Goal: Find contact information: Find contact information

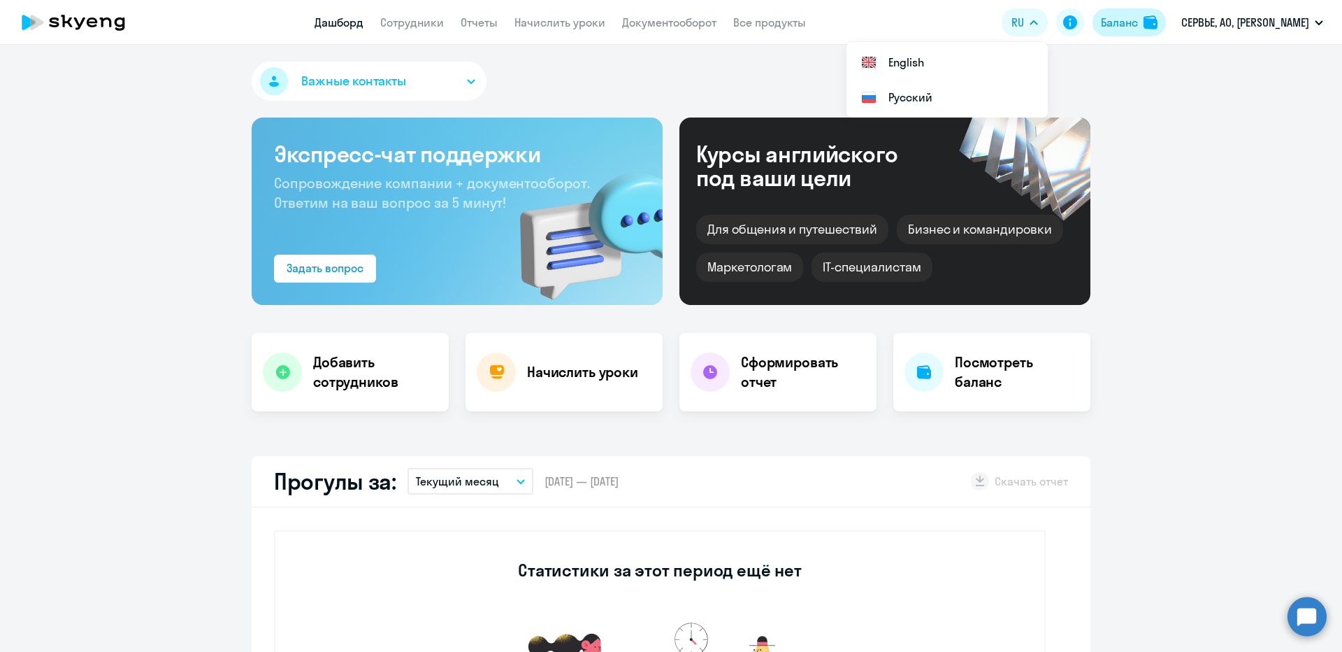
click at [1165, 30] on button "Баланс" at bounding box center [1129, 22] width 73 height 28
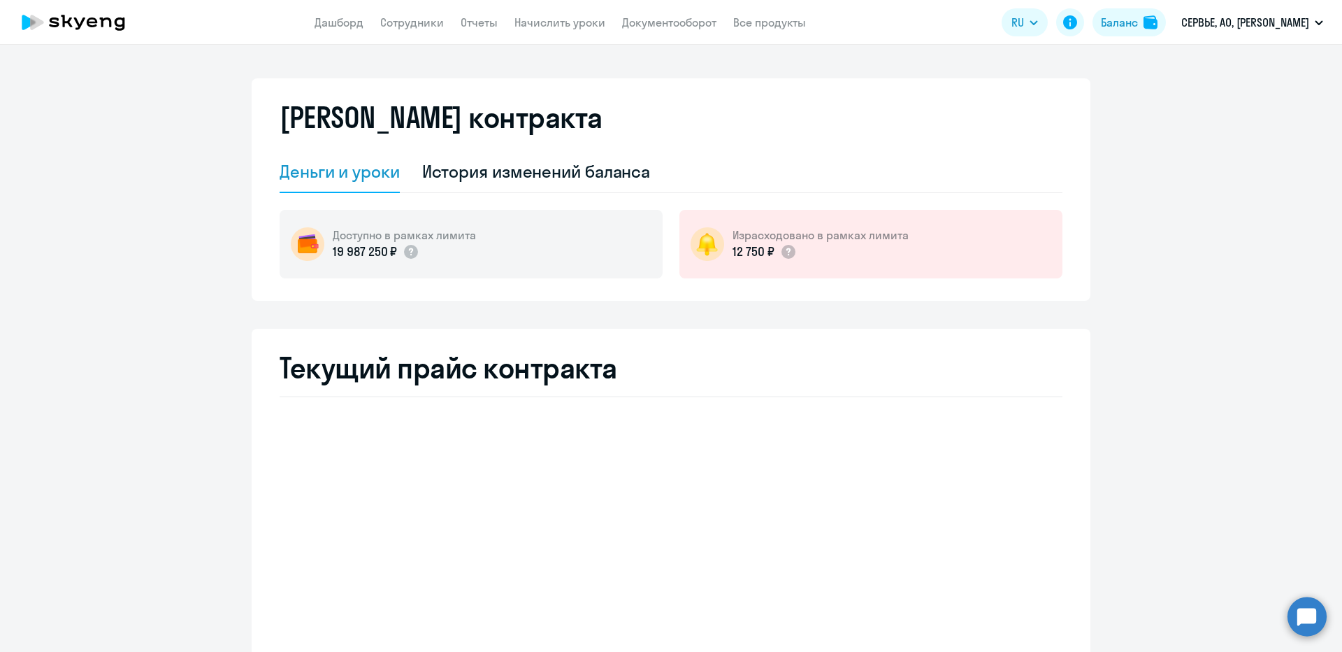
select select "english_adult_not_native_speaker"
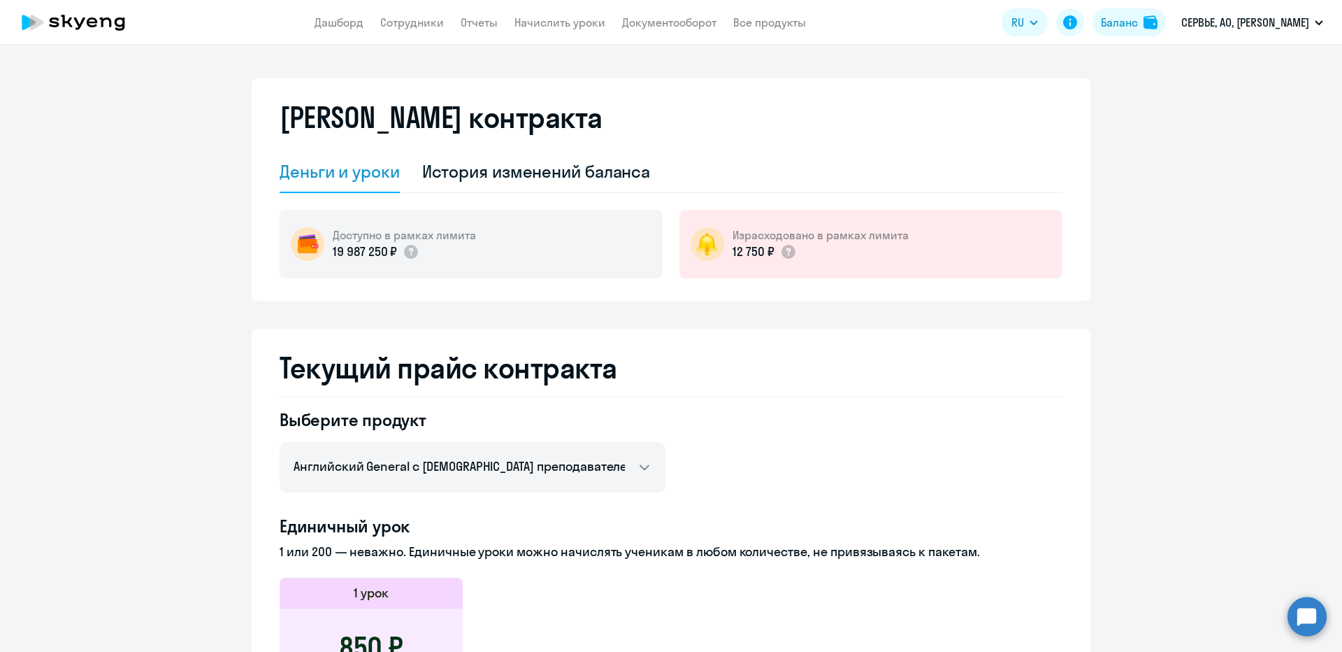
click at [508, 146] on div "Баланс контракта" at bounding box center [671, 126] width 783 height 50
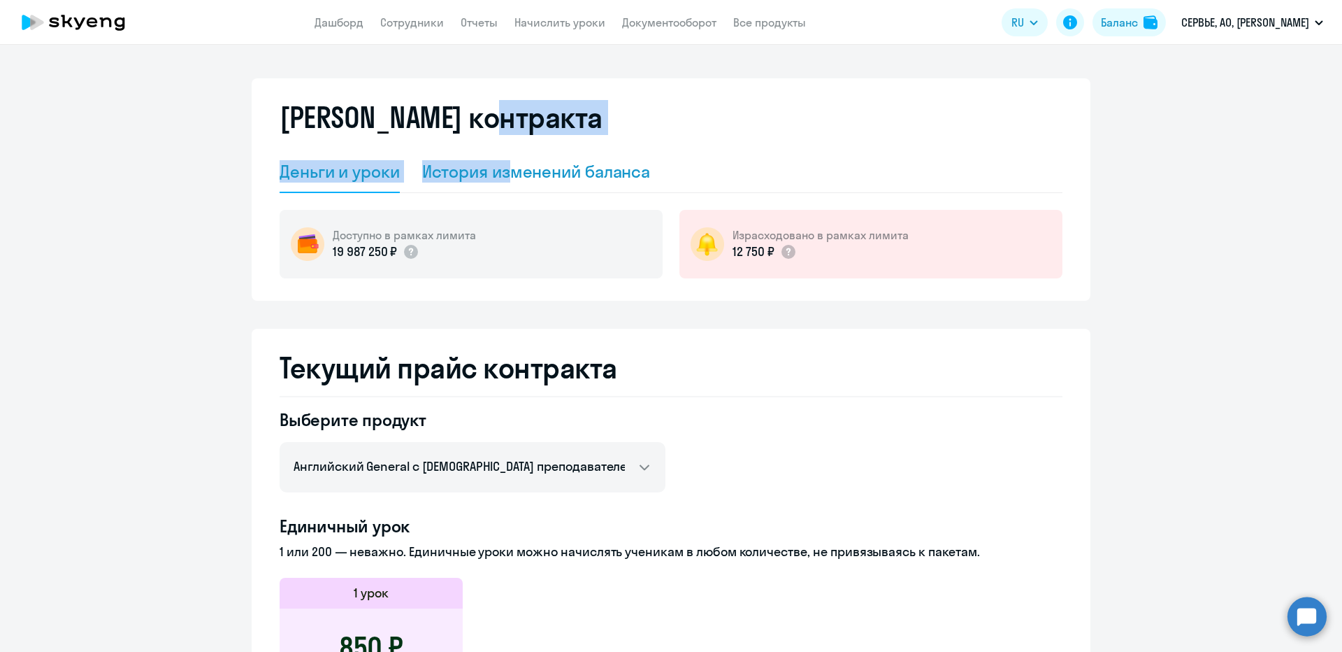
click at [503, 155] on div "Баланс контракта Деньги и уроки История изменений баланса Доступно в рамках лим…" at bounding box center [671, 189] width 839 height 222
click at [503, 156] on div "История изменений баланса" at bounding box center [536, 172] width 229 height 42
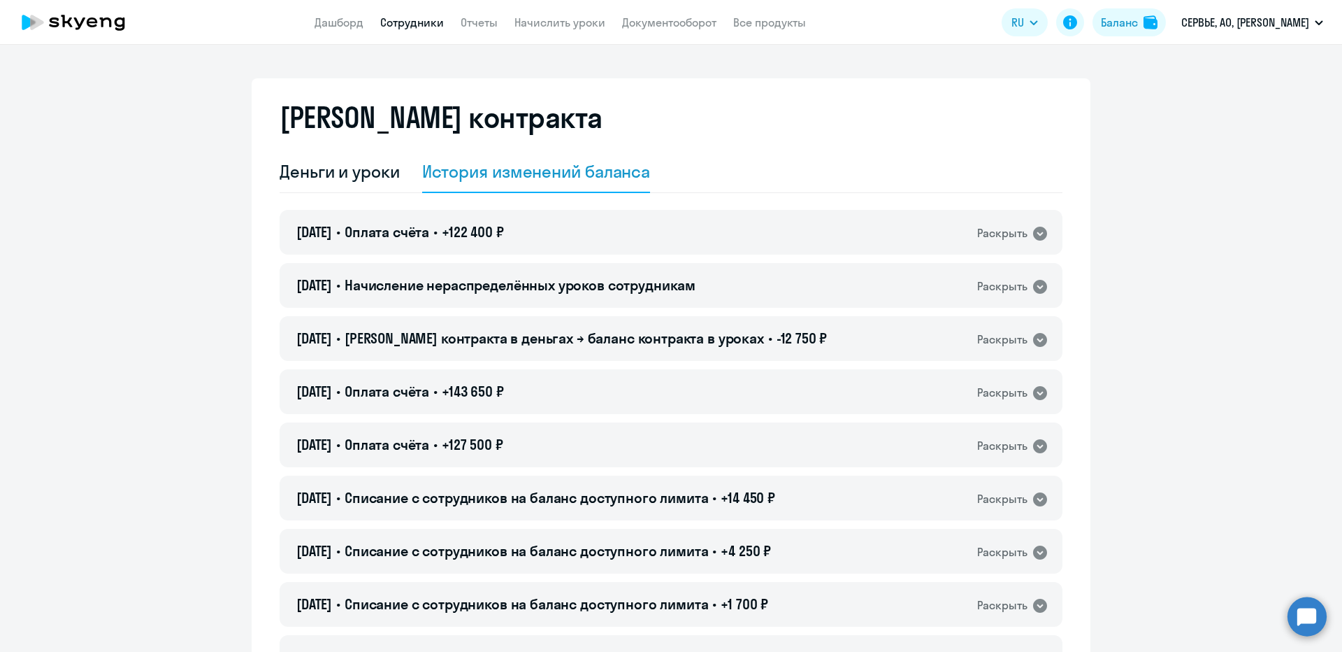
click at [416, 29] on link "Сотрудники" at bounding box center [412, 22] width 64 height 14
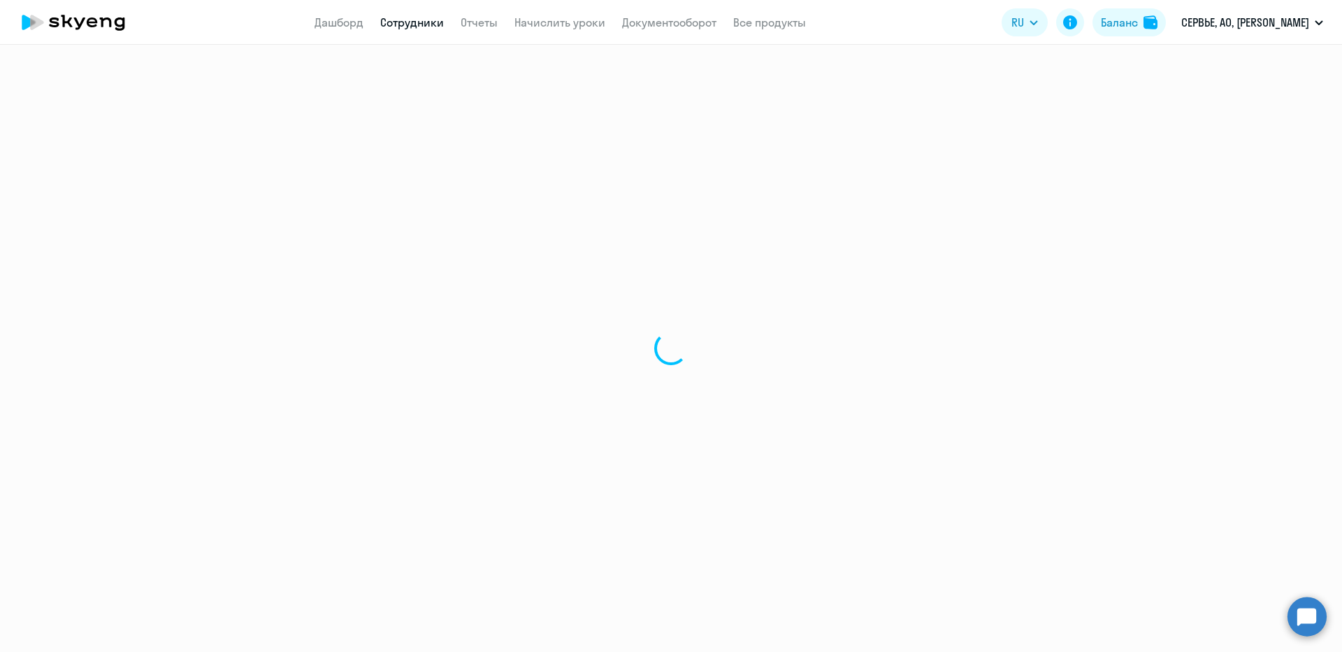
select select "30"
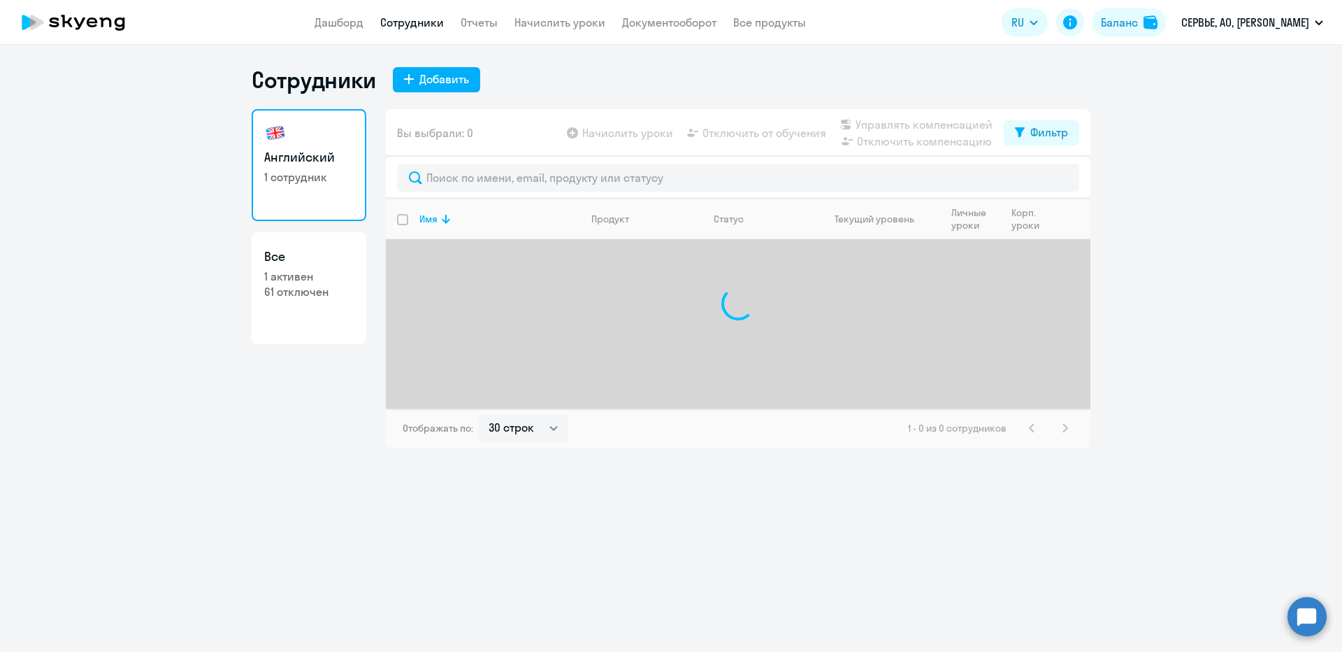
click at [345, 252] on h3 "Все" at bounding box center [308, 257] width 89 height 18
select select "30"
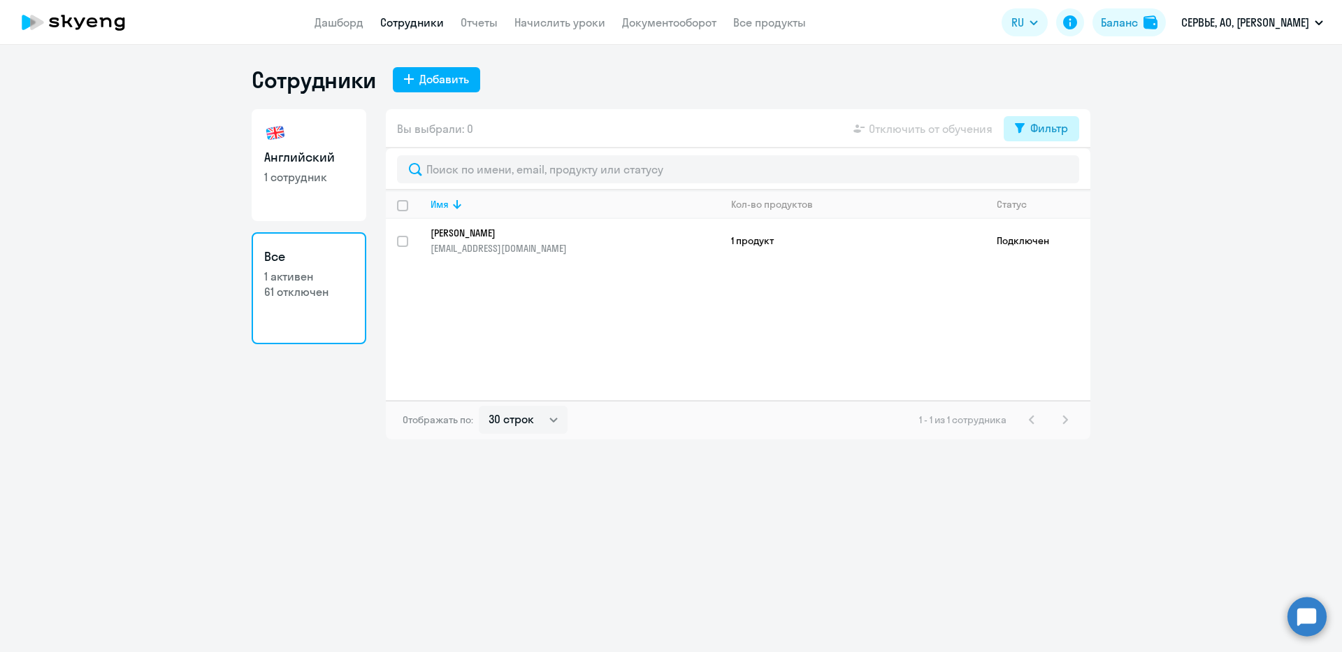
click at [1050, 136] on button "Фильтр" at bounding box center [1042, 128] width 76 height 25
click at [1063, 171] on span at bounding box center [1057, 174] width 24 height 14
click at [1045, 173] on input "checkbox" at bounding box center [1044, 173] width 1 height 1
checkbox input "true"
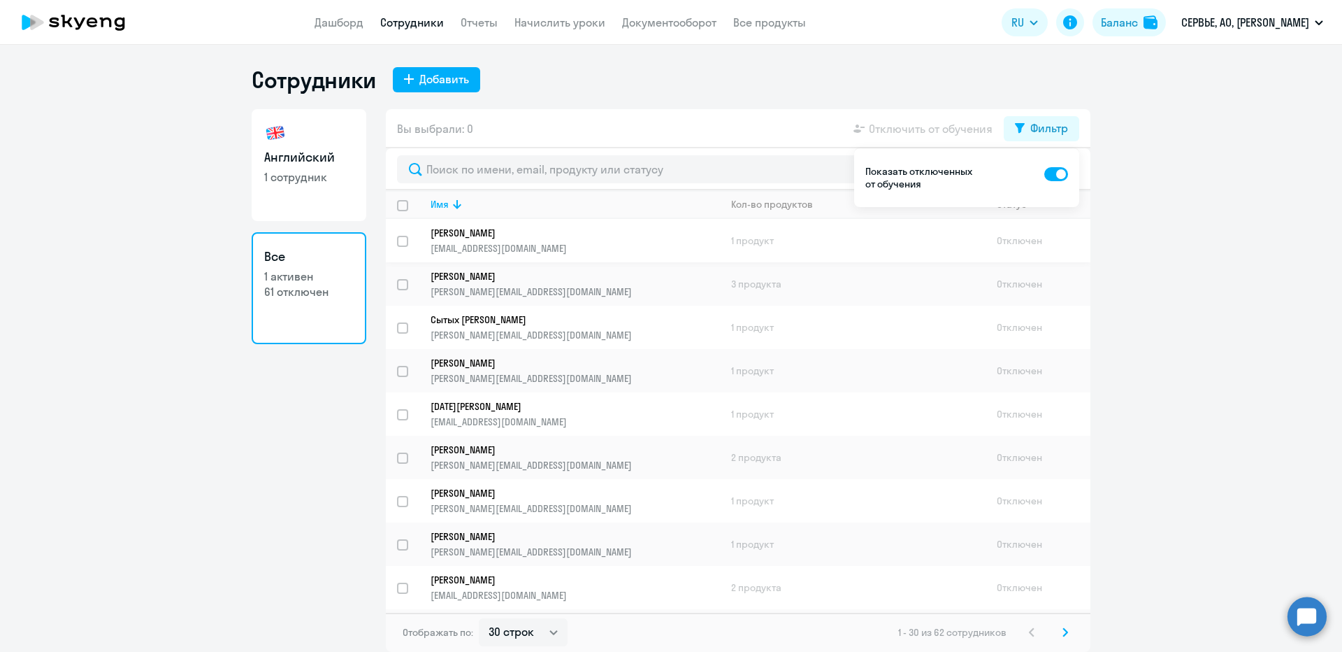
click at [522, 240] on link "Чеверева Дарья darya.chevereva@servier.com" at bounding box center [575, 241] width 289 height 28
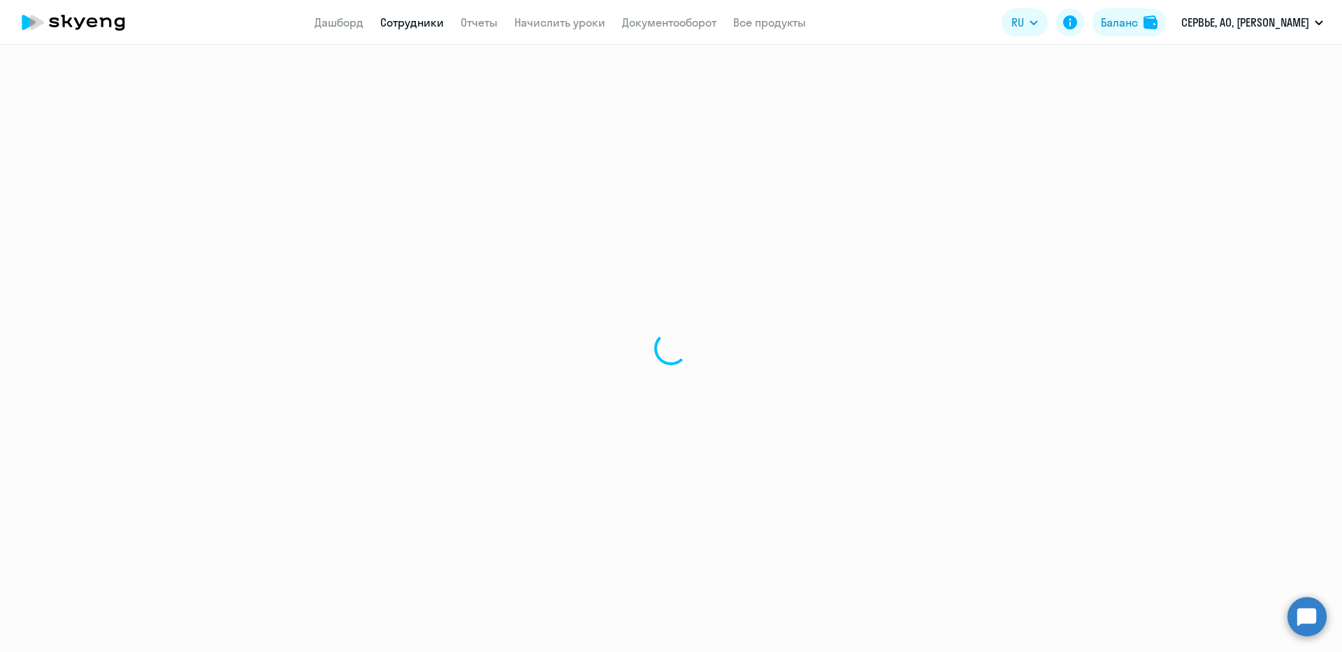
select select "english"
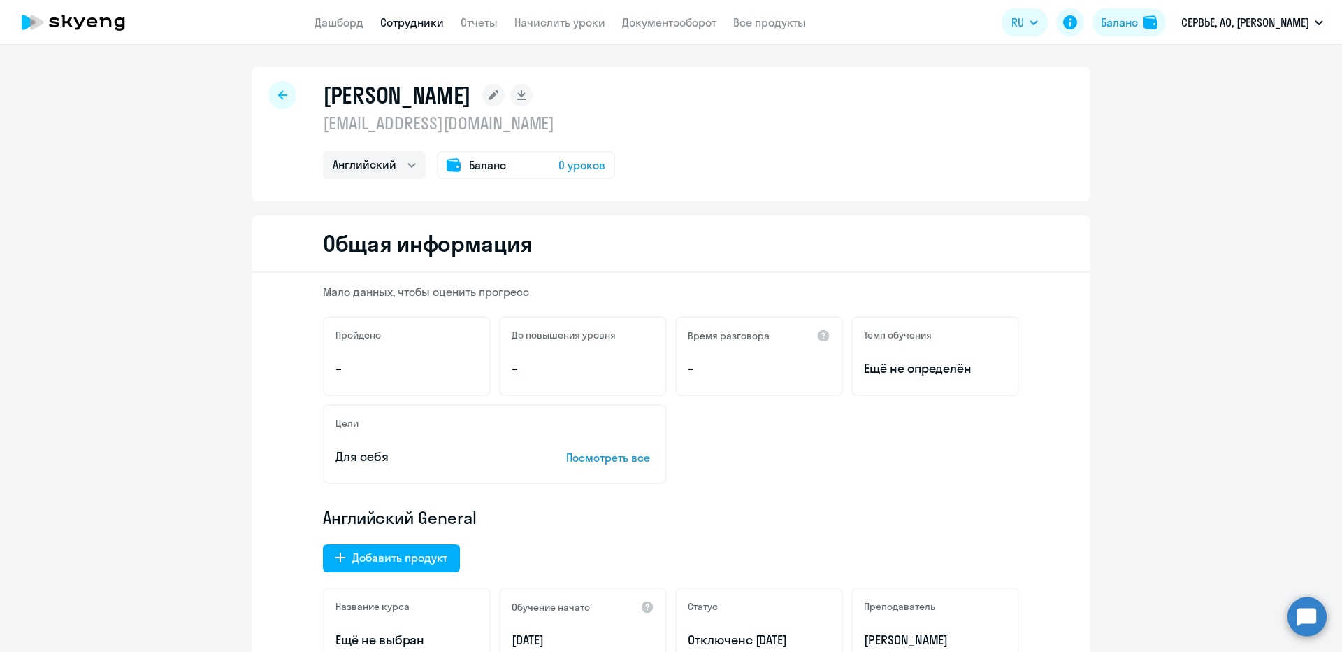
click at [450, 129] on p "darya.chevereva@servier.com" at bounding box center [469, 123] width 292 height 22
copy p "darya.chevereva@servier.com"
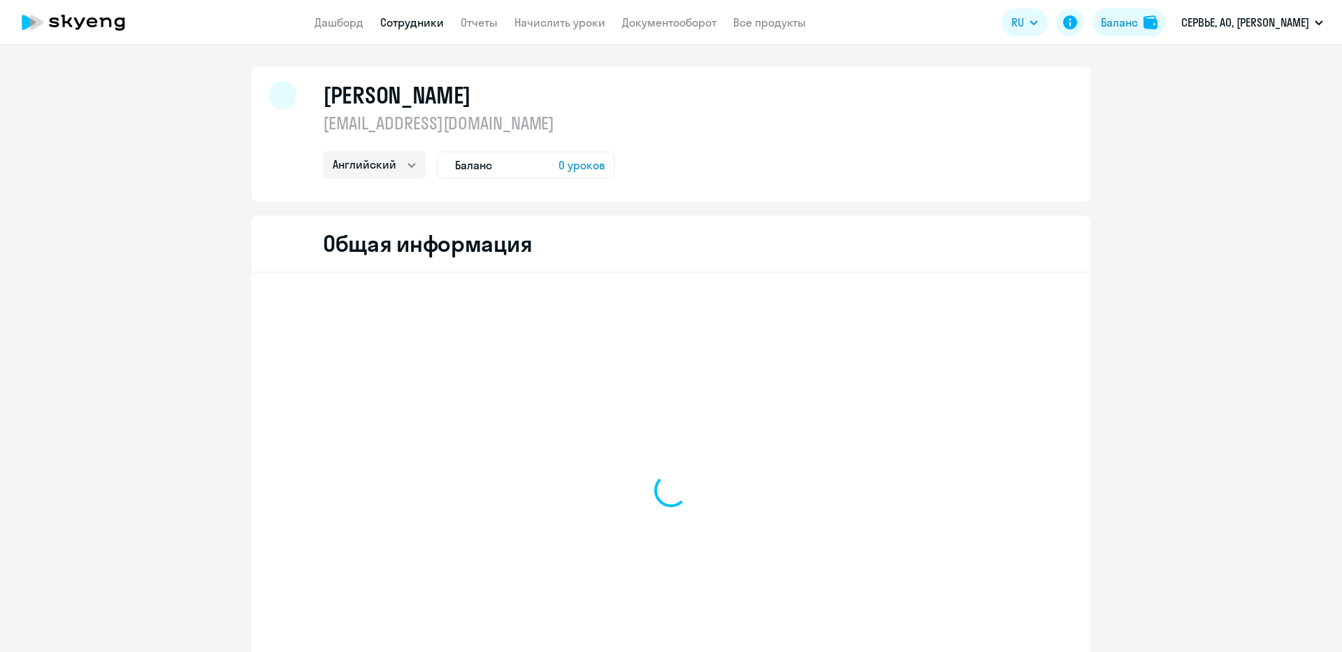
select select "english"
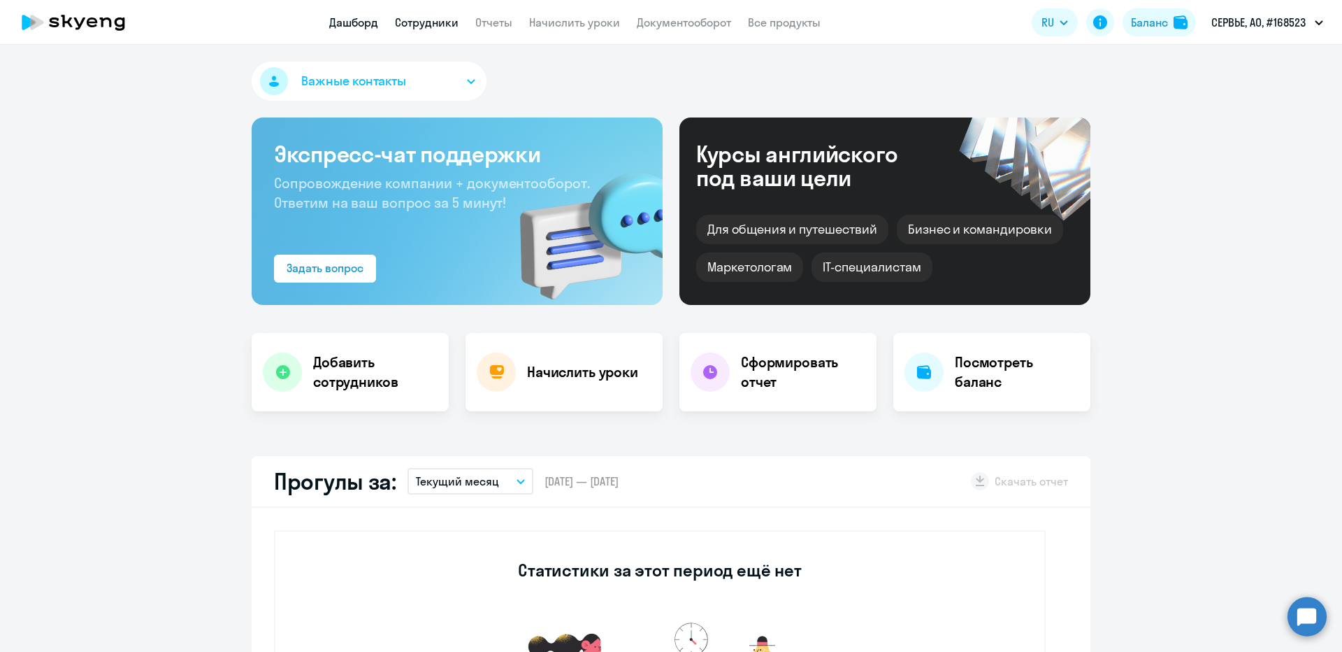
click at [415, 16] on link "Сотрудники" at bounding box center [427, 22] width 64 height 14
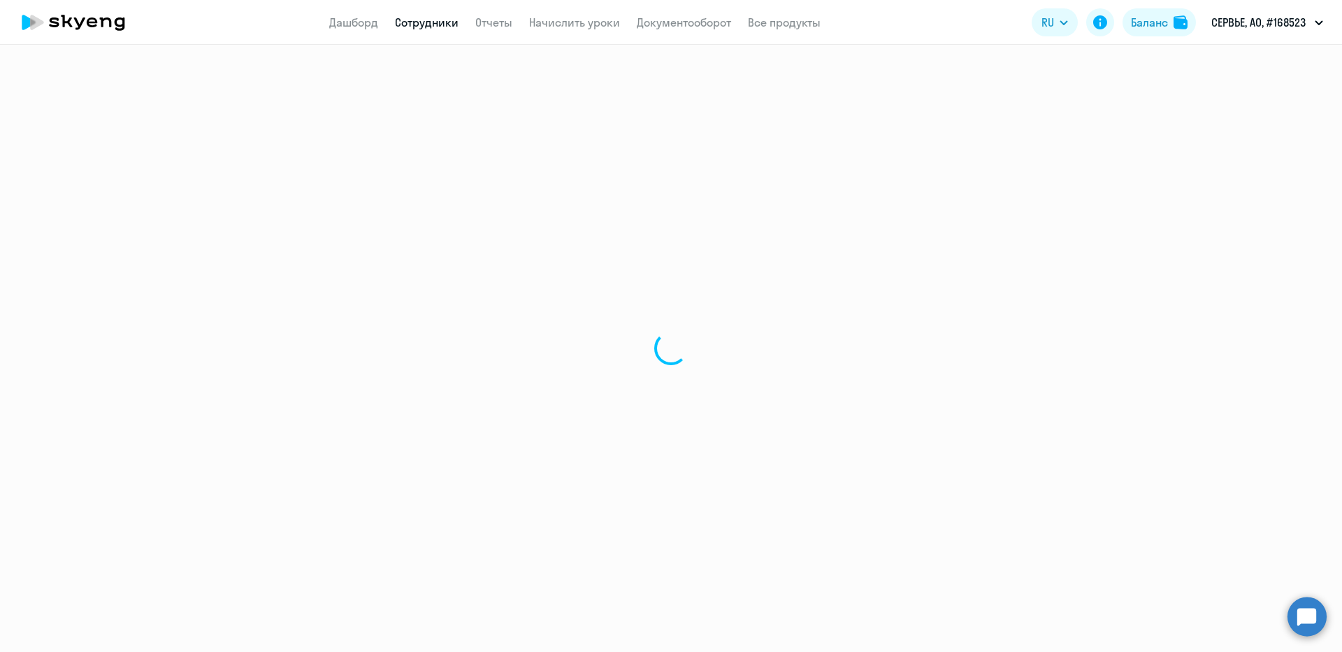
select select "30"
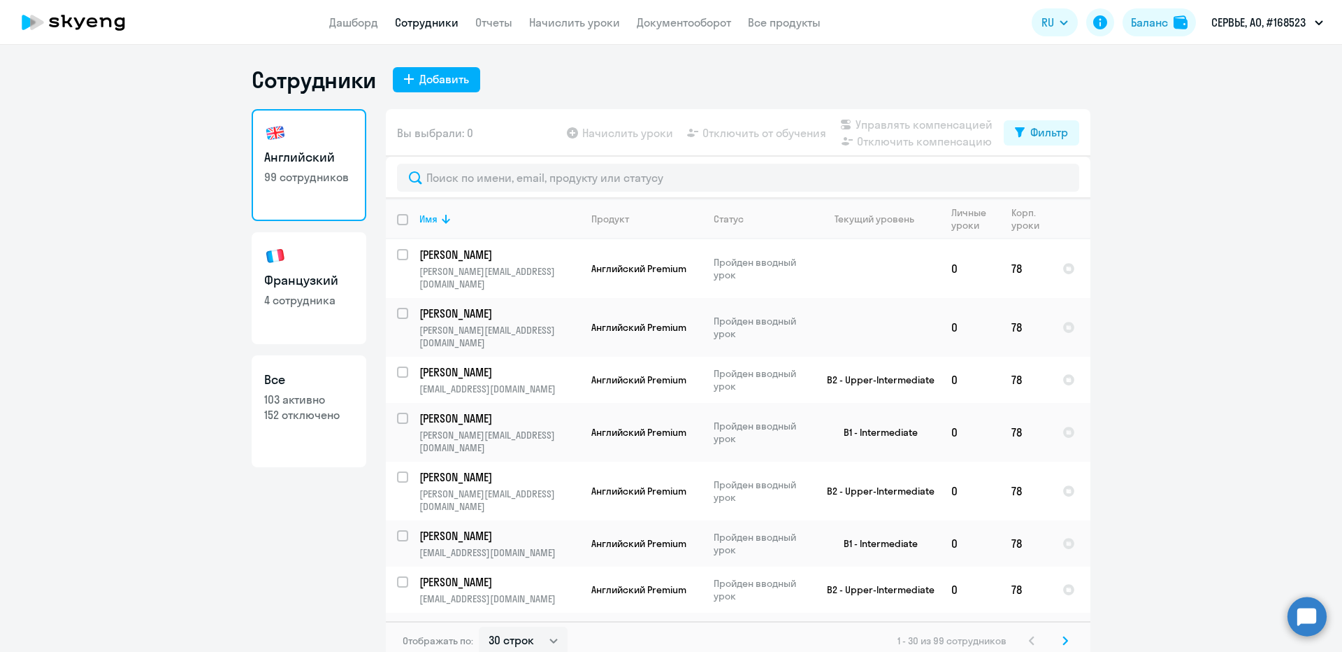
click at [338, 408] on p "152 отключено" at bounding box center [308, 414] width 89 height 15
select select "30"
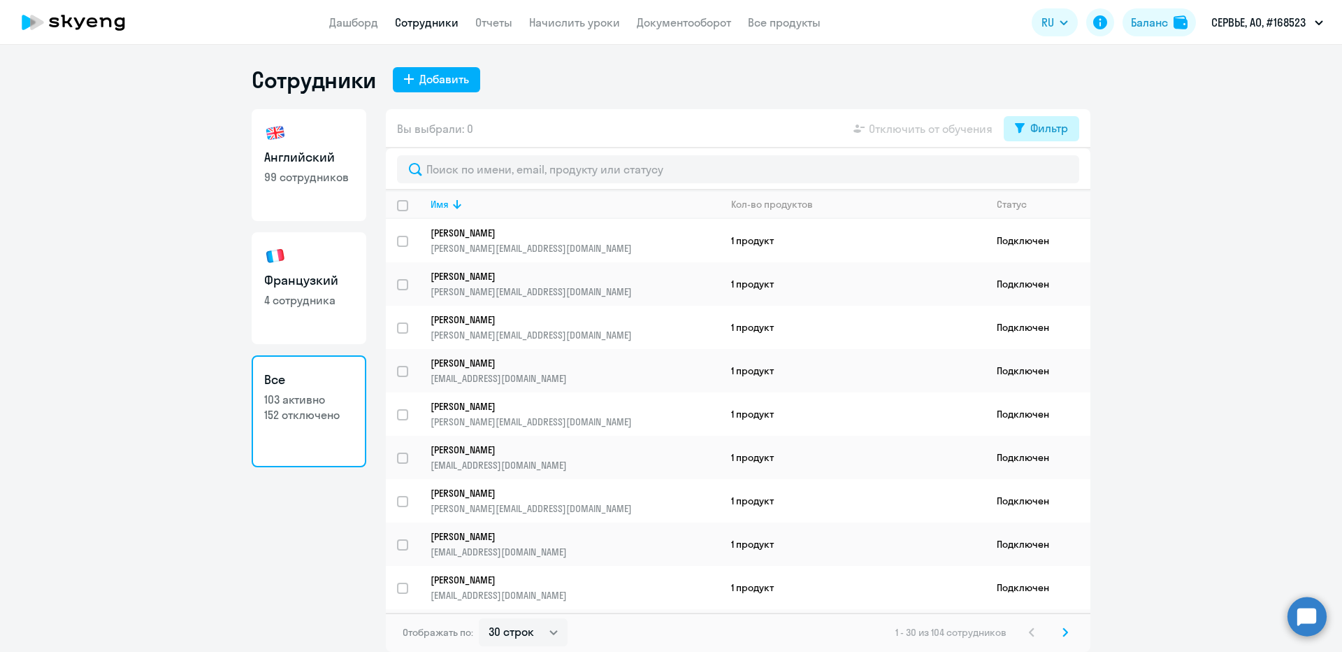
click at [1031, 129] on div "Фильтр" at bounding box center [1050, 128] width 38 height 17
click at [1061, 173] on span at bounding box center [1057, 174] width 24 height 14
click at [1045, 173] on input "checkbox" at bounding box center [1044, 173] width 1 height 1
checkbox input "true"
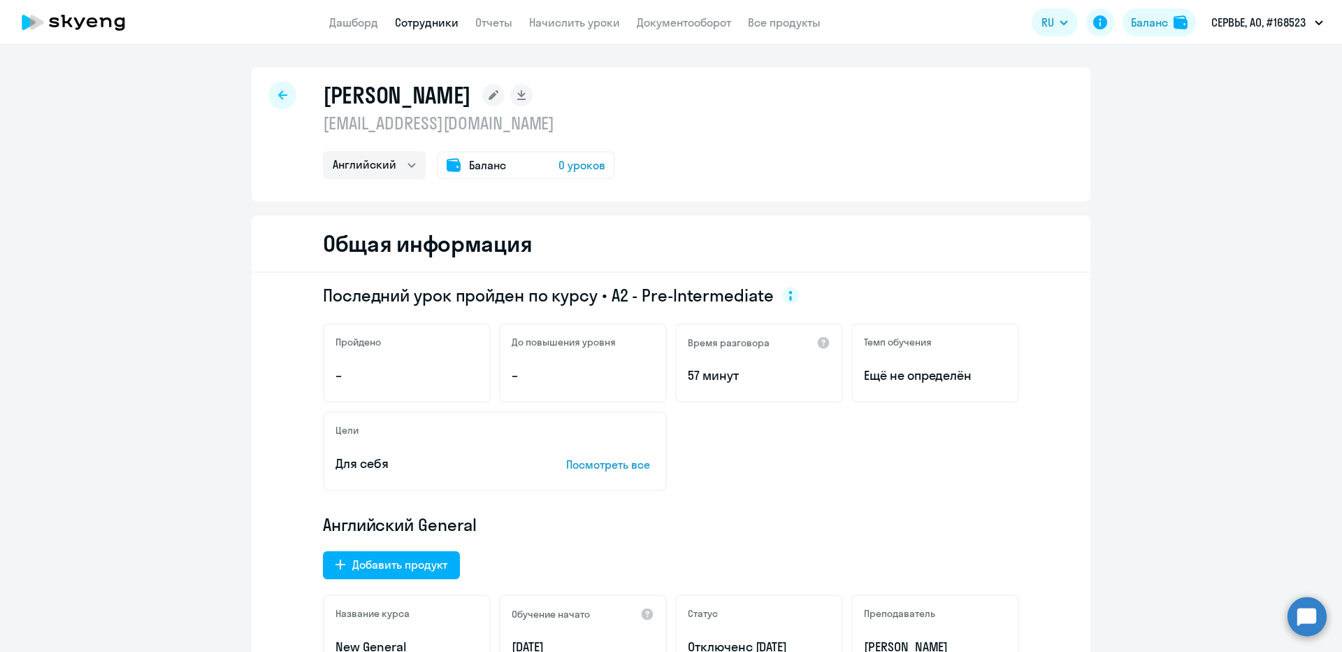
select select "english"
click at [431, 124] on p "tatyana.yakovleva@servier.com" at bounding box center [469, 123] width 292 height 22
click at [431, 124] on p "[EMAIL_ADDRESS][DOMAIN_NAME]" at bounding box center [469, 123] width 292 height 22
copy p "[EMAIL_ADDRESS][DOMAIN_NAME]"
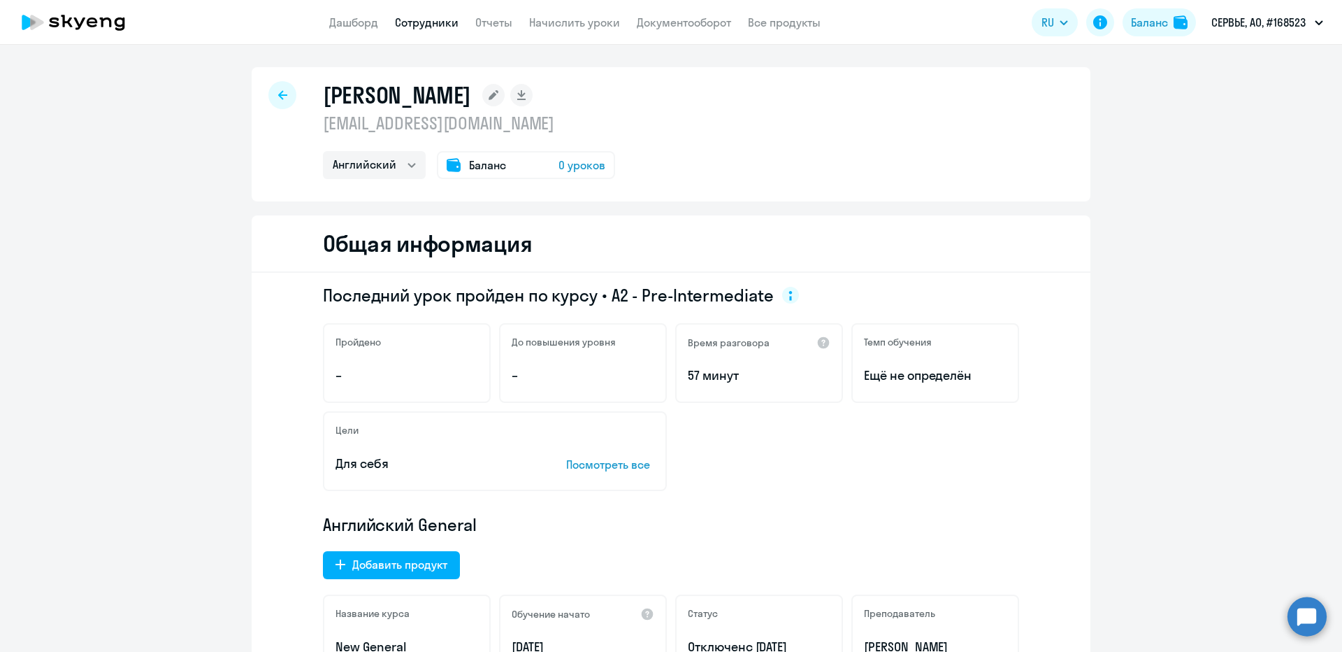
click at [271, 89] on div at bounding box center [282, 95] width 28 height 28
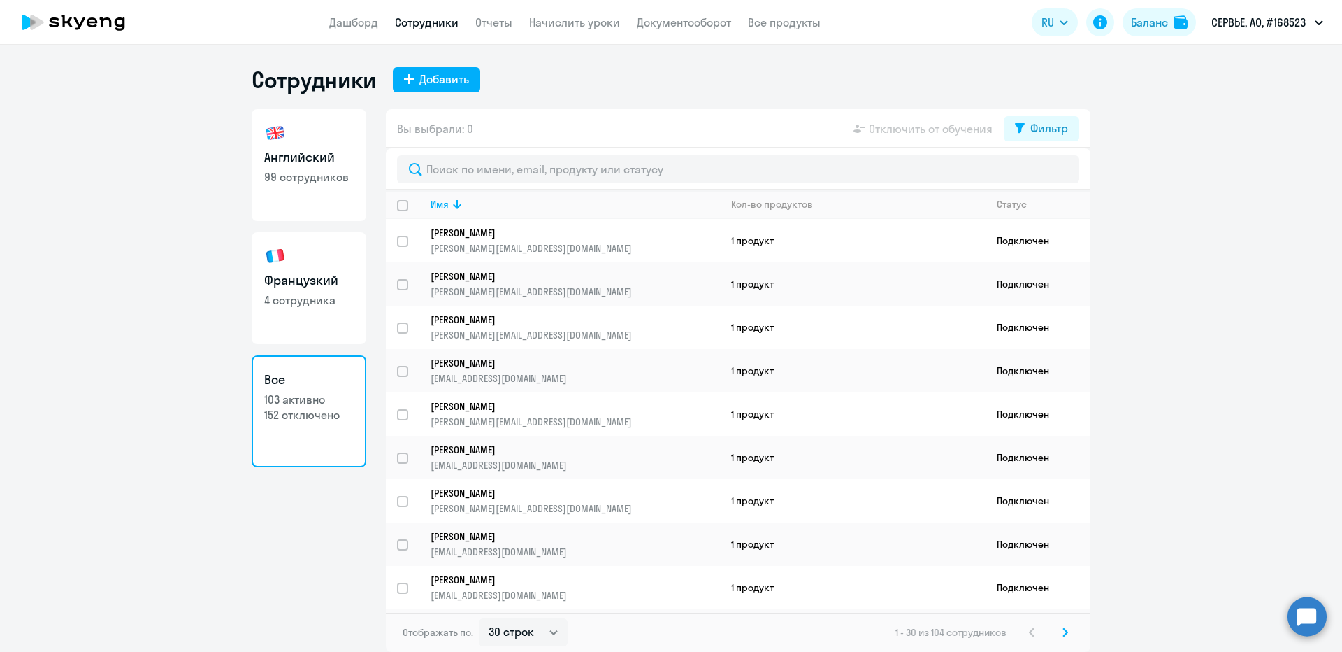
select select "30"
click at [1028, 121] on button "Фильтр" at bounding box center [1042, 128] width 76 height 25
click at [1058, 176] on span at bounding box center [1057, 174] width 24 height 14
click at [1045, 174] on input "checkbox" at bounding box center [1044, 173] width 1 height 1
checkbox input "true"
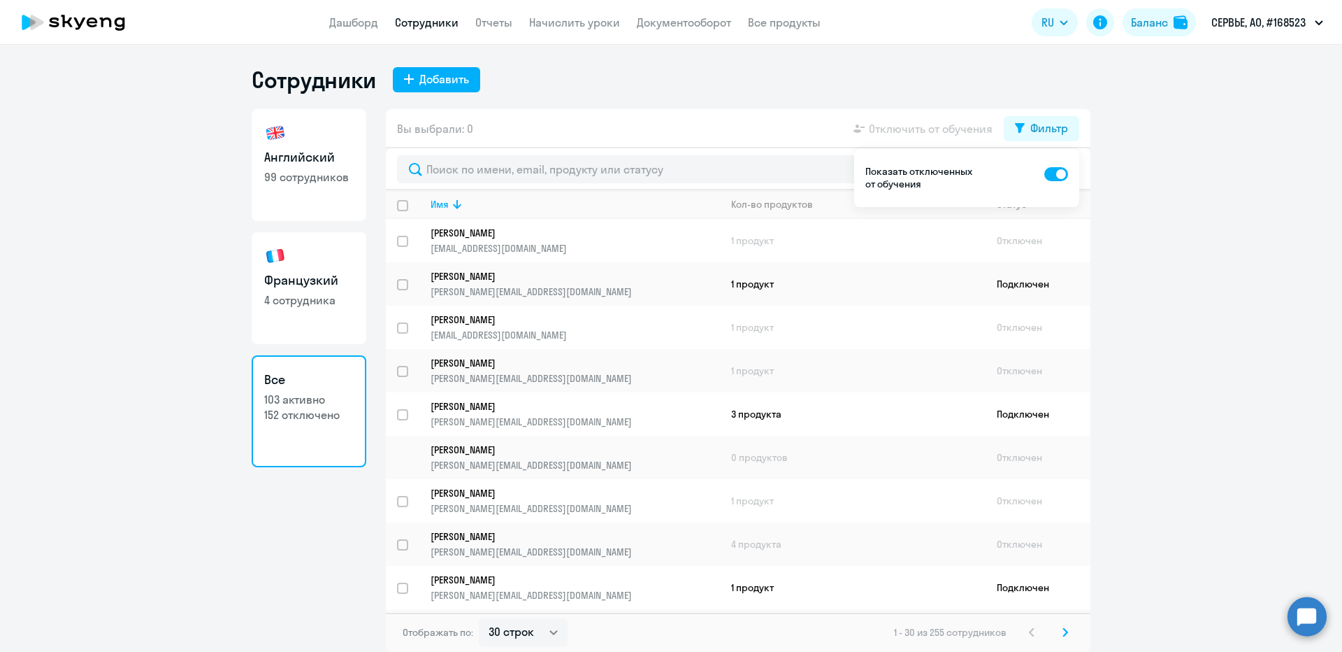
click at [1182, 178] on ng-component "Сотрудники Добавить [DEMOGRAPHIC_DATA] 99 сотрудников [DEMOGRAPHIC_DATA] 4 сотр…" at bounding box center [671, 359] width 1342 height 586
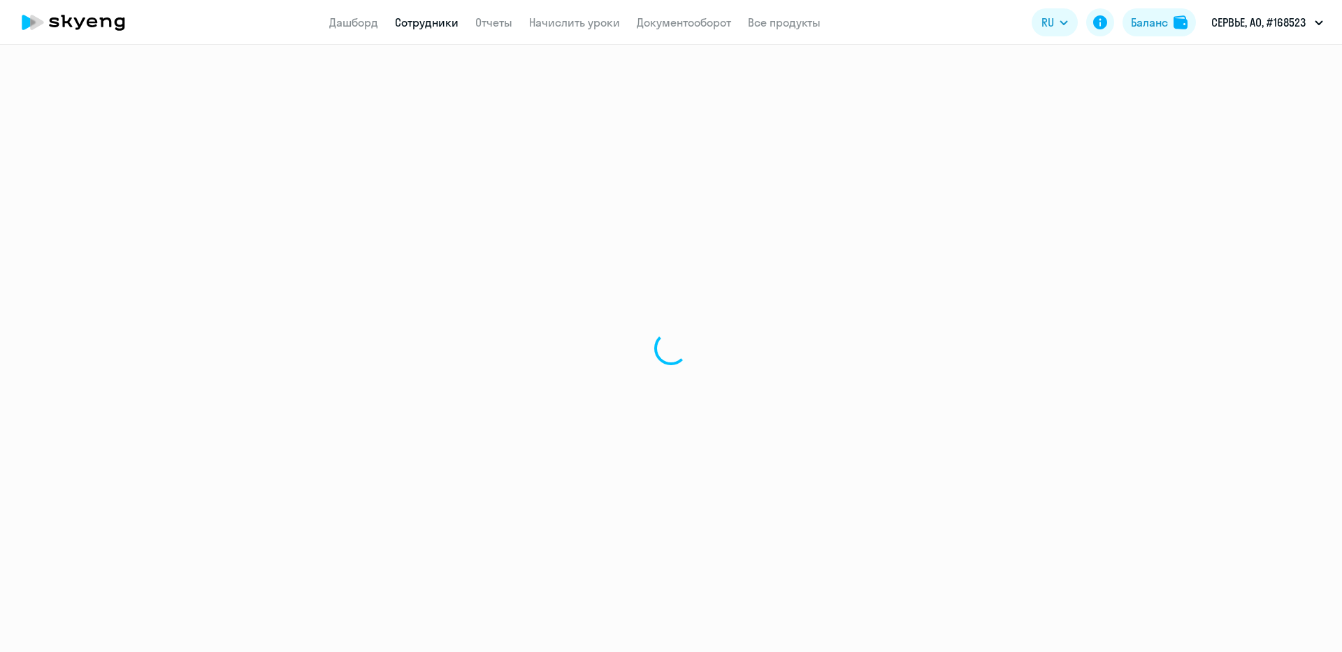
select select "english"
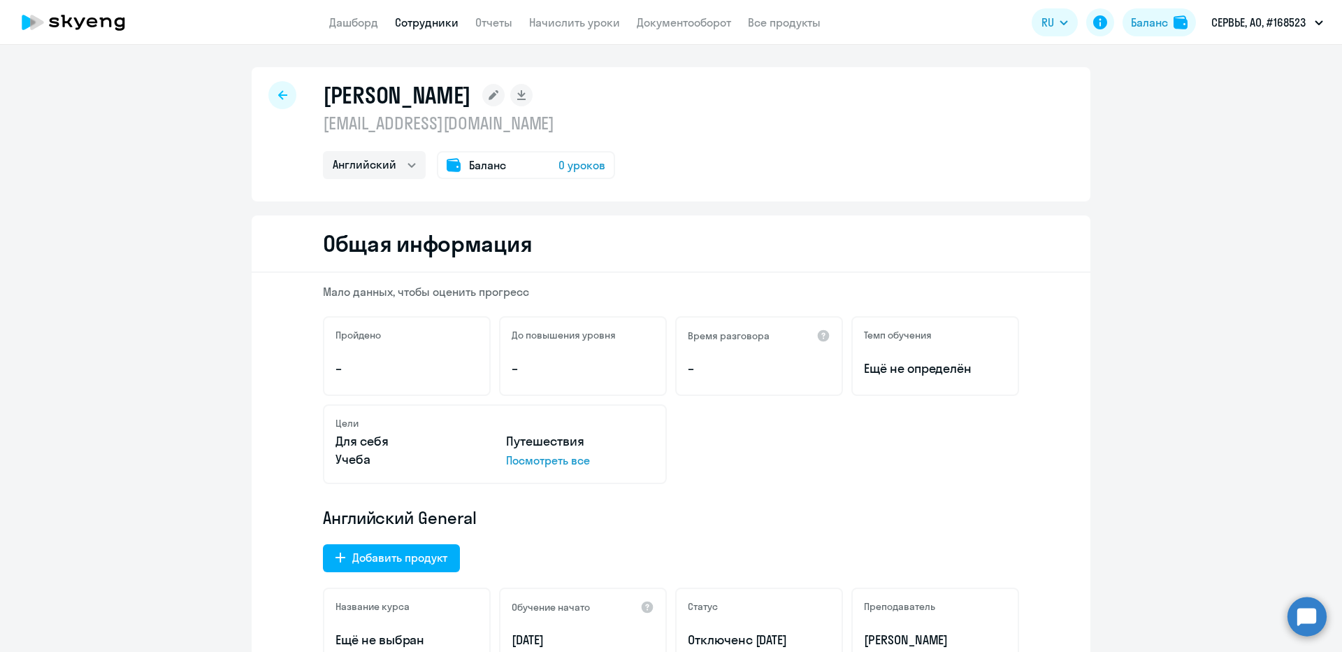
click at [461, 110] on div "[PERSON_NAME] [EMAIL_ADDRESS][DOMAIN_NAME] Английский Баланс 0 уроков" at bounding box center [469, 130] width 292 height 98
click at [461, 118] on p "[EMAIL_ADDRESS][DOMAIN_NAME]" at bounding box center [469, 123] width 292 height 22
